Goal: Information Seeking & Learning: Learn about a topic

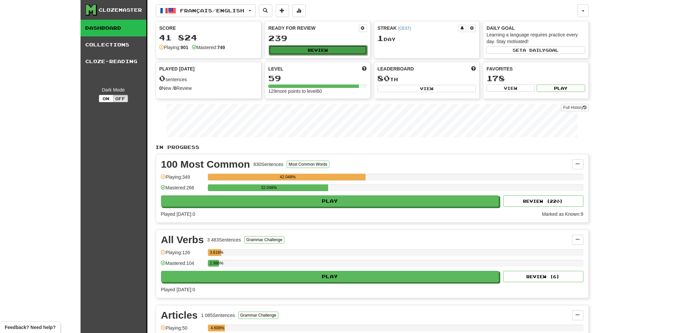
click at [297, 51] on button "Review" at bounding box center [318, 50] width 99 height 10
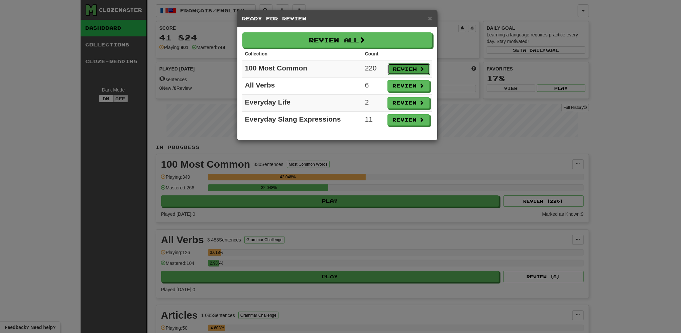
click at [406, 64] on button "Review" at bounding box center [409, 68] width 42 height 11
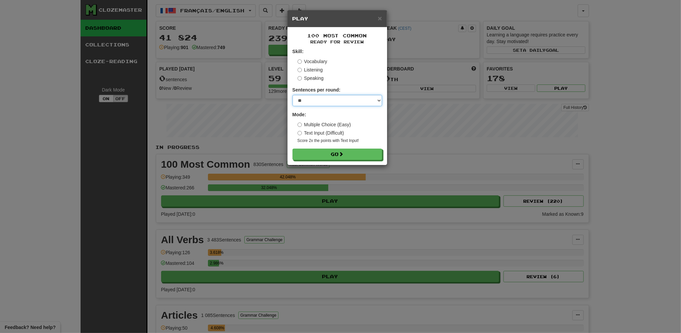
click at [358, 103] on select "* ** ** ** ** ** *** ********" at bounding box center [337, 100] width 90 height 11
select select "**"
click at [292, 95] on select "* ** ** ** ** ** *** ********" at bounding box center [337, 100] width 90 height 11
click at [339, 156] on button "Go" at bounding box center [338, 154] width 90 height 11
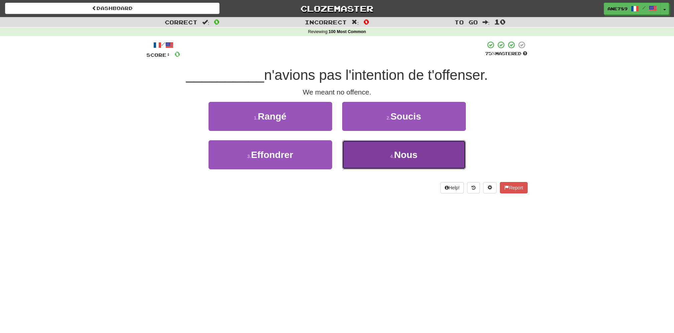
click at [378, 155] on button "4 . Nous" at bounding box center [404, 154] width 124 height 29
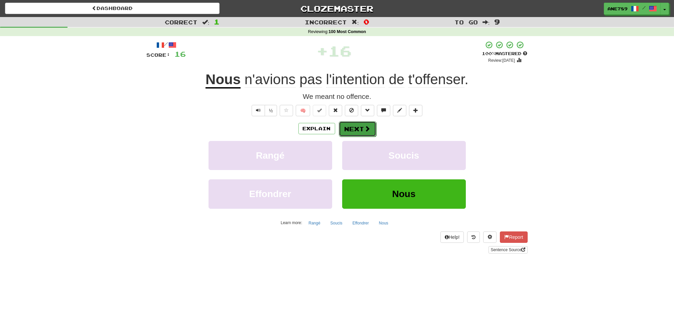
click at [359, 127] on button "Next" at bounding box center [357, 128] width 37 height 15
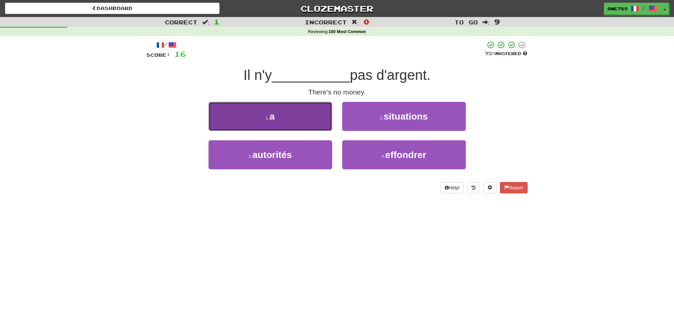
click at [302, 125] on button "1 . a" at bounding box center [271, 116] width 124 height 29
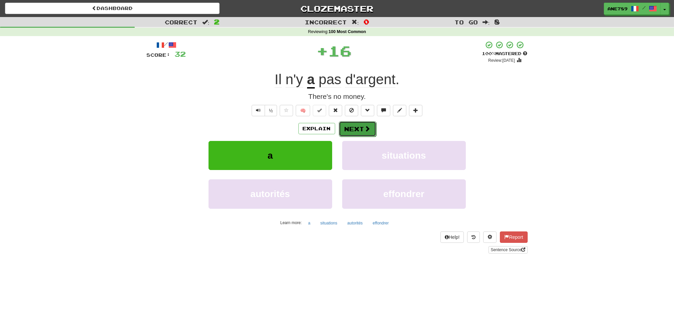
click at [357, 130] on button "Next" at bounding box center [357, 128] width 37 height 15
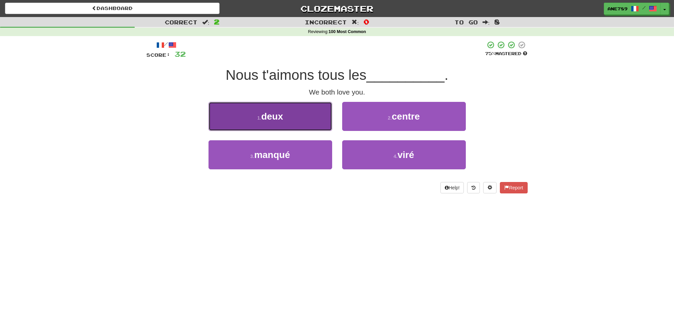
click at [322, 117] on button "1 . deux" at bounding box center [271, 116] width 124 height 29
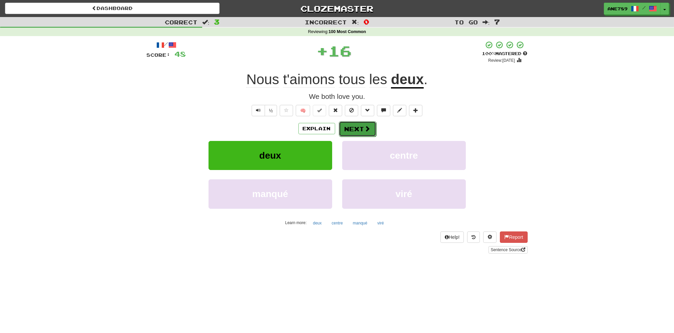
click at [372, 131] on button "Next" at bounding box center [357, 128] width 37 height 15
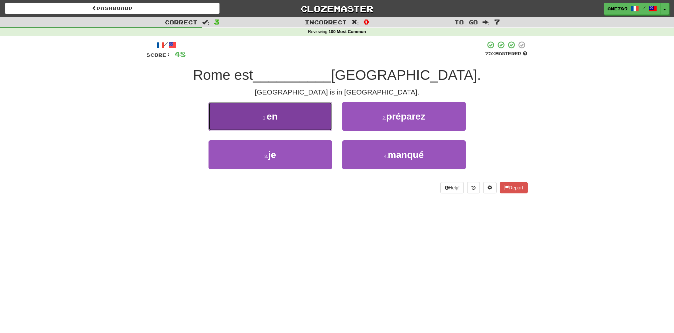
click at [287, 110] on button "1 . en" at bounding box center [271, 116] width 124 height 29
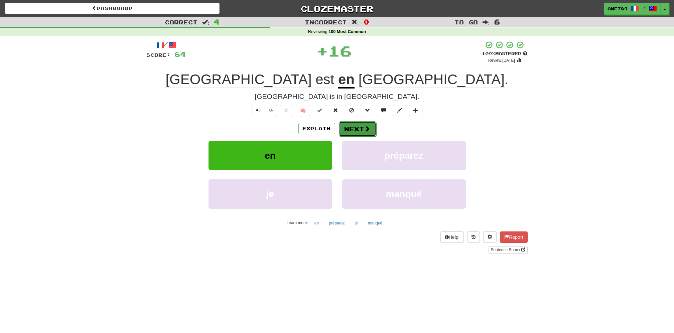
click at [364, 132] on button "Next" at bounding box center [357, 128] width 37 height 15
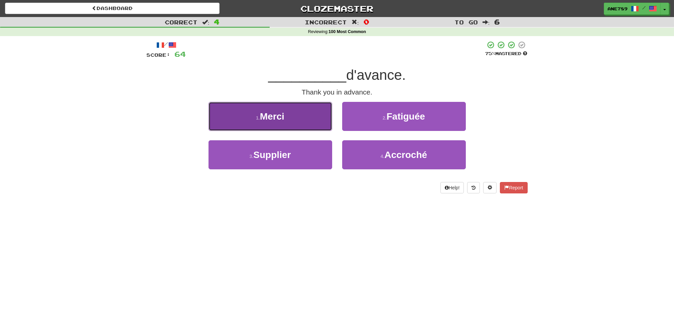
click at [309, 123] on button "1 . [GEOGRAPHIC_DATA]" at bounding box center [271, 116] width 124 height 29
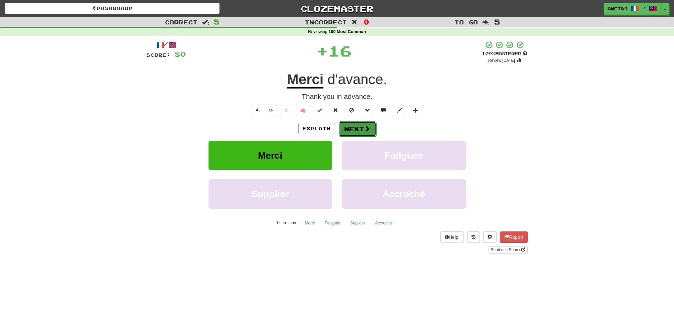
click at [362, 127] on button "Next" at bounding box center [357, 128] width 37 height 15
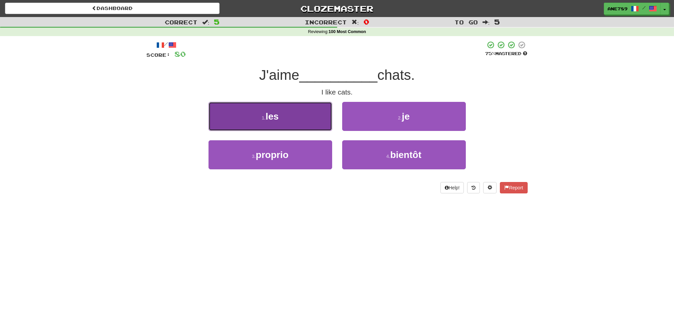
click at [309, 117] on button "1 . les" at bounding box center [271, 116] width 124 height 29
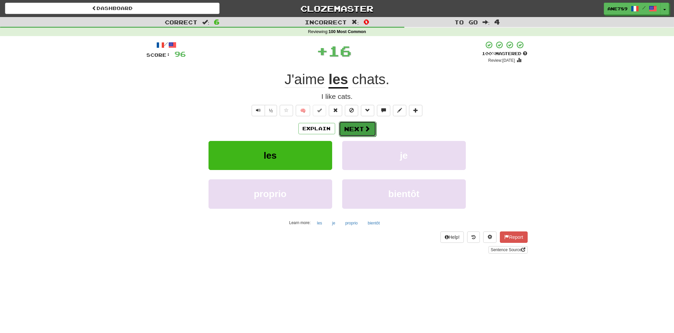
click at [355, 130] on button "Next" at bounding box center [357, 128] width 37 height 15
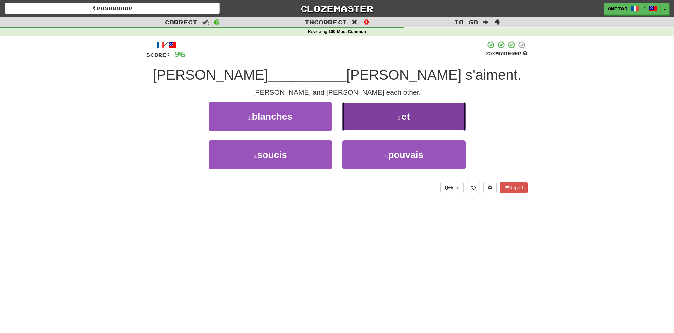
click at [379, 124] on button "2 . et" at bounding box center [404, 116] width 124 height 29
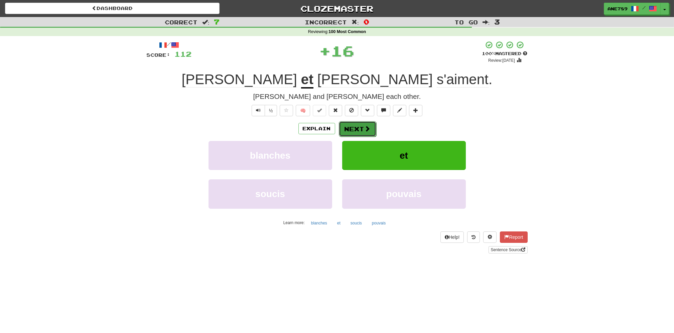
click at [353, 127] on button "Next" at bounding box center [357, 128] width 37 height 15
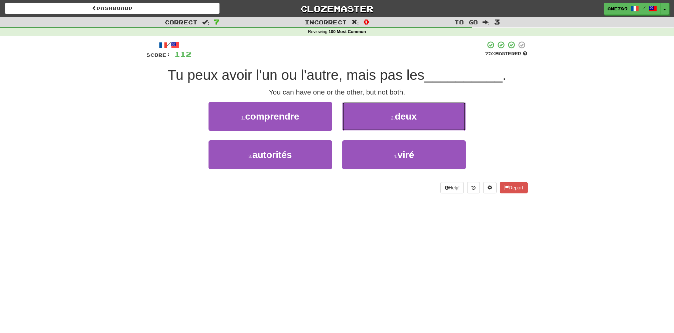
click at [353, 127] on button "2 . deux" at bounding box center [404, 116] width 124 height 29
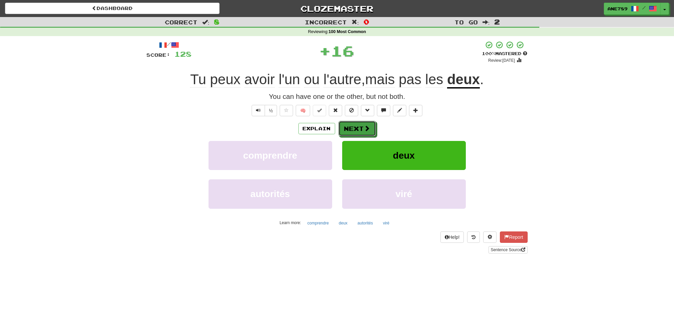
click at [353, 127] on button "Next" at bounding box center [356, 128] width 37 height 15
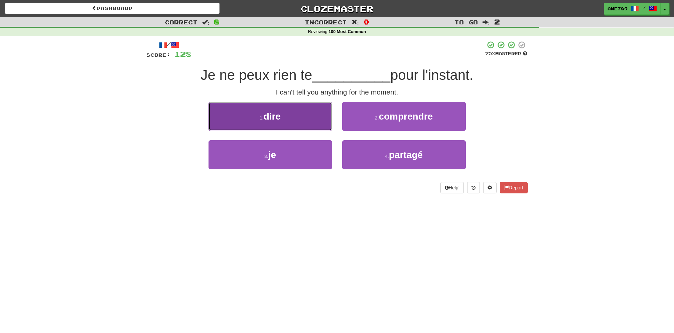
click at [315, 116] on button "1 . dire" at bounding box center [271, 116] width 124 height 29
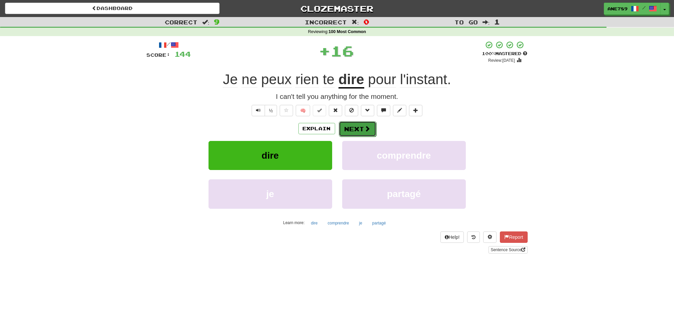
click at [365, 127] on span at bounding box center [368, 129] width 6 height 6
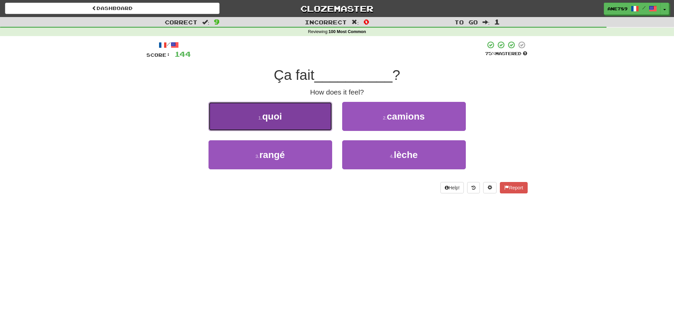
click at [312, 118] on button "1 . quoi" at bounding box center [271, 116] width 124 height 29
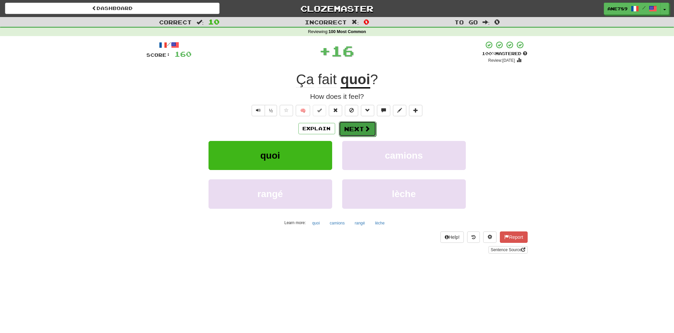
click at [356, 130] on button "Next" at bounding box center [357, 128] width 37 height 15
